Goal: Transaction & Acquisition: Purchase product/service

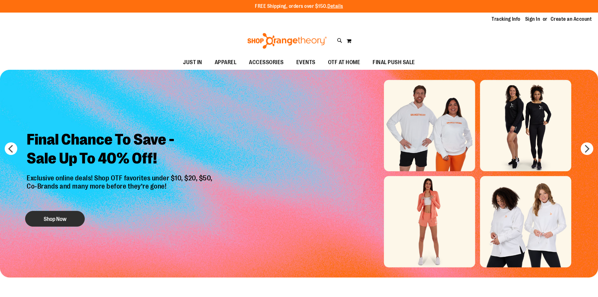
click at [64, 214] on button "Shop Now" at bounding box center [55, 219] width 60 height 16
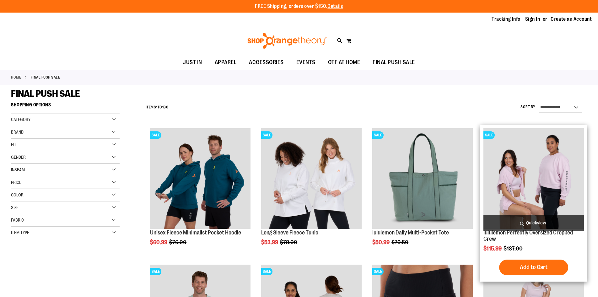
click at [533, 177] on img "product" at bounding box center [533, 178] width 100 height 100
click at [525, 187] on img "product" at bounding box center [533, 178] width 100 height 100
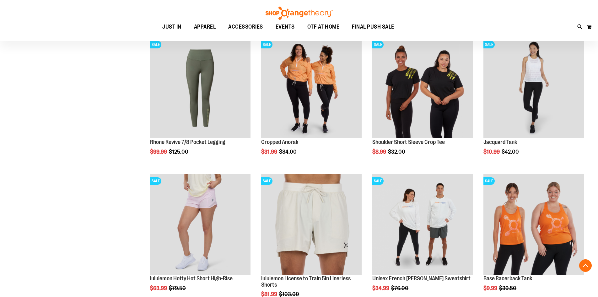
scroll to position [502, 0]
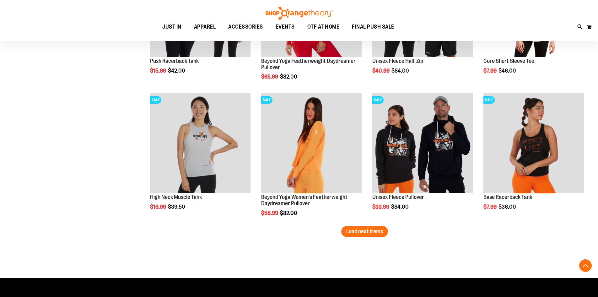
scroll to position [1067, 0]
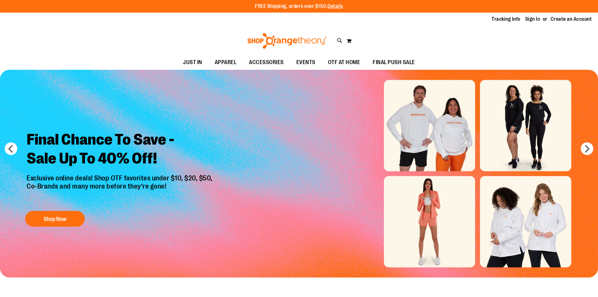
click at [554, 113] on img "Slide 1 of 6" at bounding box center [299, 173] width 598 height 207
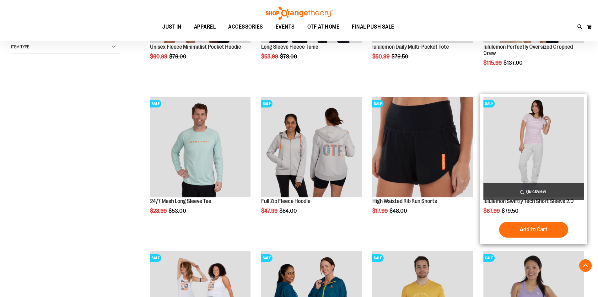
scroll to position [251, 0]
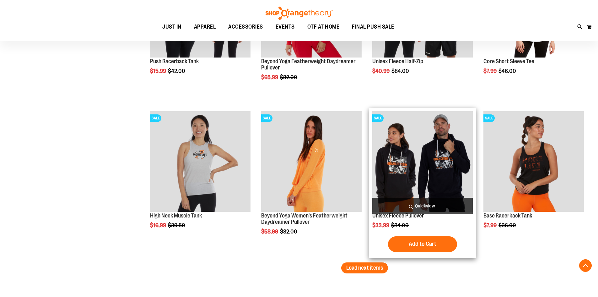
scroll to position [1318, 0]
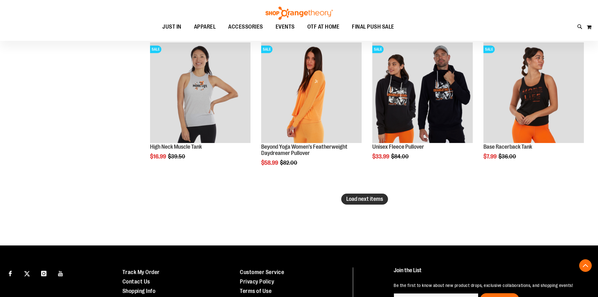
click at [379, 201] on span "Load next items" at bounding box center [364, 198] width 37 height 6
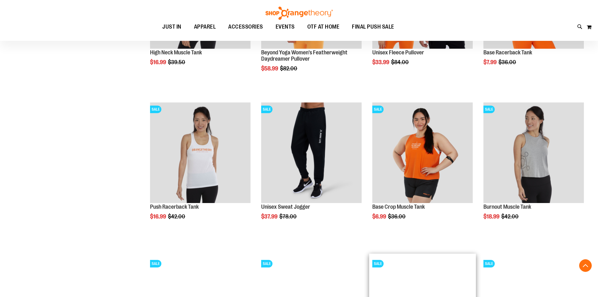
scroll to position [1506, 0]
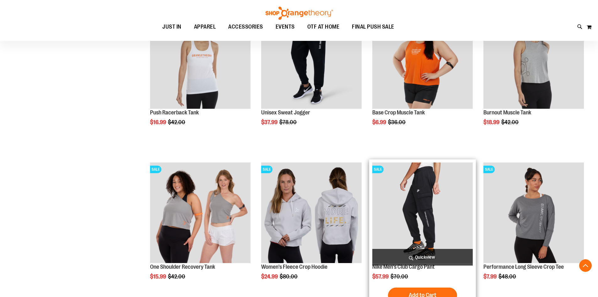
click at [390, 203] on img "product" at bounding box center [422, 212] width 100 height 100
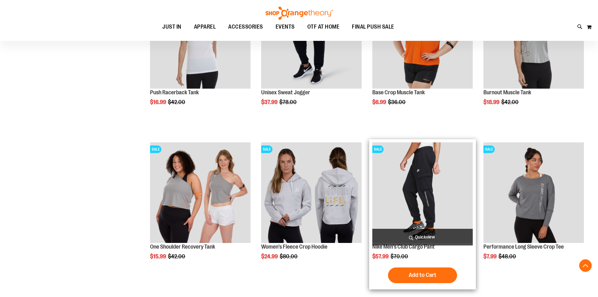
scroll to position [1537, 0]
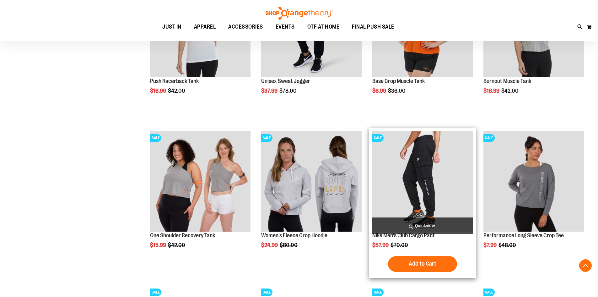
click at [425, 166] on img "product" at bounding box center [422, 181] width 100 height 100
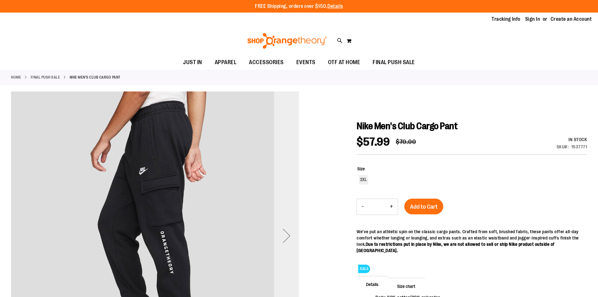
click at [283, 227] on div "Next" at bounding box center [286, 235] width 25 height 25
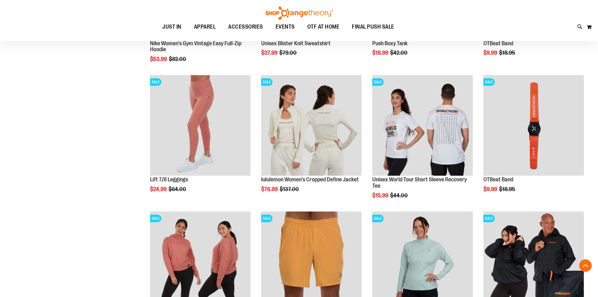
scroll to position [408, 0]
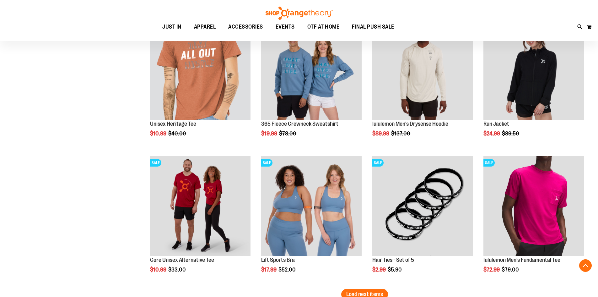
scroll to position [1067, 0]
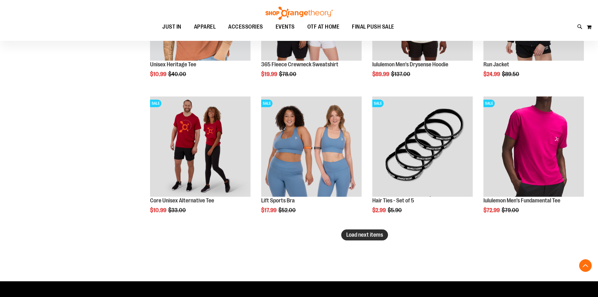
click at [360, 236] on span "Load next items" at bounding box center [364, 234] width 37 height 6
